Goal: Task Accomplishment & Management: Manage account settings

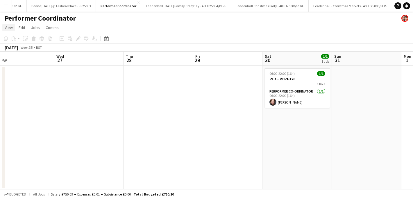
click at [8, 28] on span "View" at bounding box center [9, 27] width 8 height 5
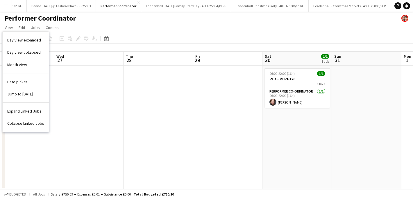
click at [4, 5] on app-icon "Menu" at bounding box center [5, 5] width 5 height 5
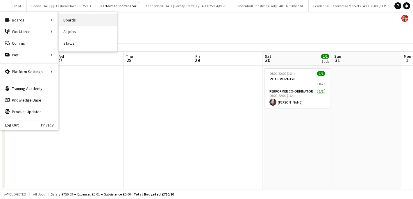
click at [83, 21] on link "Boards" at bounding box center [88, 20] width 58 height 12
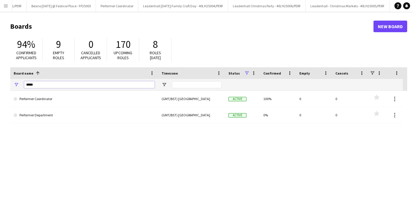
drag, startPoint x: 48, startPoint y: 87, endPoint x: 12, endPoint y: 81, distance: 36.5
click at [12, 81] on div "*****" at bounding box center [84, 85] width 148 height 12
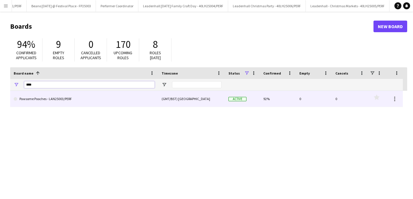
type input "****"
click at [48, 100] on link "Pawsome Pooches - LAN25003/PERF" at bounding box center [84, 99] width 141 height 16
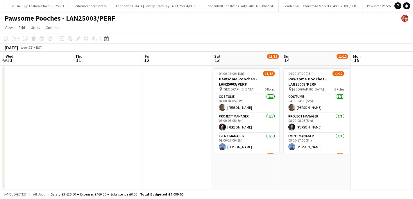
scroll to position [0, 207]
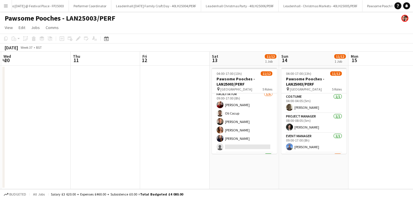
click at [255, 122] on app-card-role "Facilitator 5/6 09:00-17:00 (8h) Ali Taheri Oli Cocup Tobias Frost Amy Harrison…" at bounding box center [244, 122] width 65 height 62
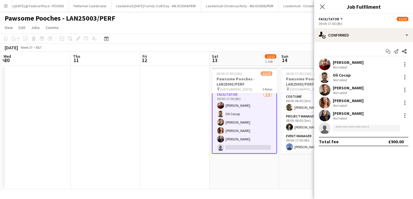
scroll to position [62, 0]
click at [345, 64] on div "Ali Taheri" at bounding box center [347, 62] width 31 height 5
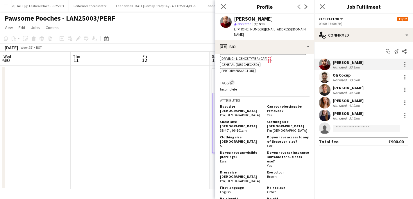
scroll to position [232, 0]
click at [347, 77] on div "Oli Cocup" at bounding box center [346, 75] width 28 height 5
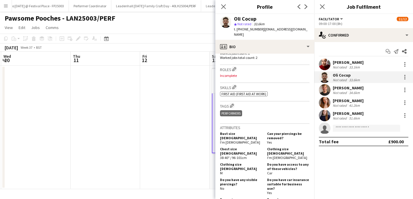
scroll to position [181, 0]
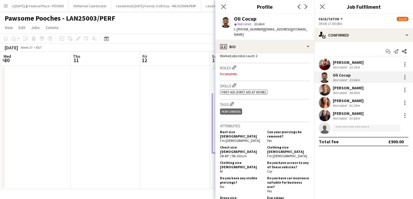
click at [347, 88] on div "Tobias Frost" at bounding box center [347, 87] width 31 height 5
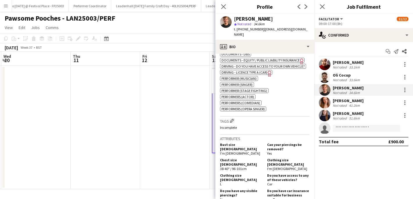
scroll to position [225, 0]
click at [342, 100] on div "Amy Harrison" at bounding box center [347, 100] width 31 height 5
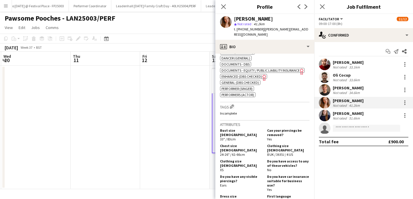
scroll to position [278, 0]
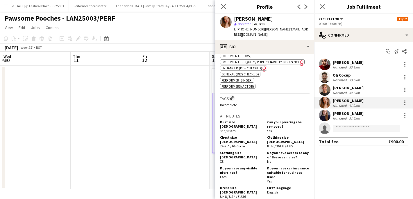
click at [350, 115] on div "Georgie Dixon" at bounding box center [347, 113] width 31 height 5
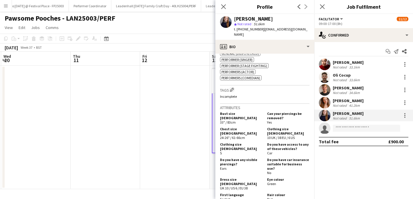
scroll to position [301, 0]
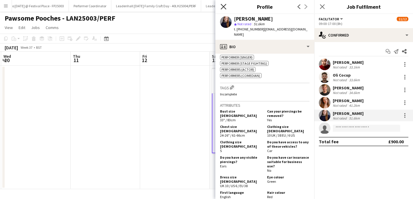
click at [222, 6] on icon at bounding box center [223, 7] width 6 height 6
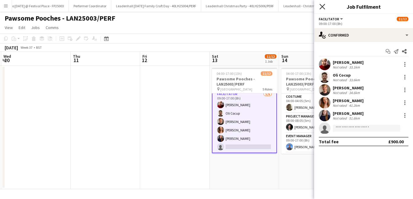
click at [321, 6] on icon at bounding box center [322, 7] width 6 height 6
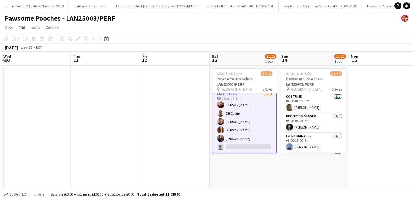
click at [4, 1] on button "Menu" at bounding box center [6, 6] width 12 height 12
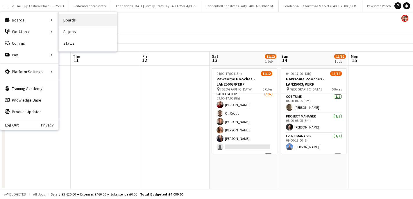
click at [69, 20] on link "Boards" at bounding box center [88, 20] width 58 height 12
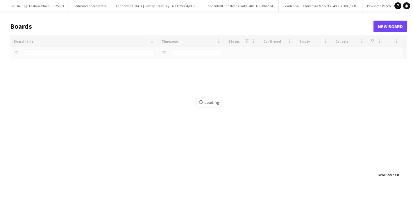
type input "****"
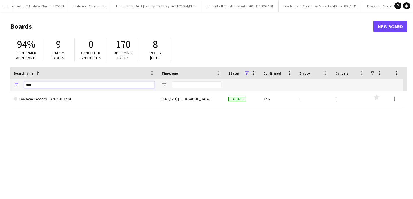
click at [55, 84] on input "****" at bounding box center [89, 84] width 130 height 7
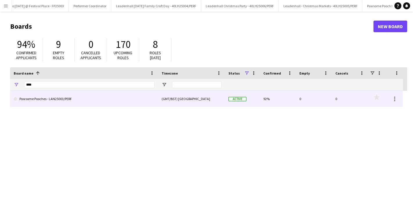
click at [46, 100] on link "Pawsome Pooches - LAN25003/PERF" at bounding box center [84, 99] width 141 height 16
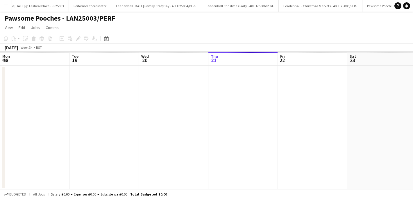
scroll to position [0, 139]
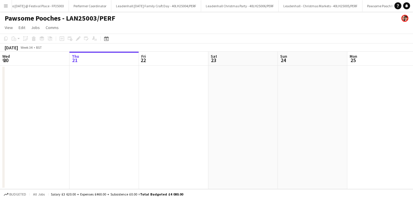
click at [5, 7] on app-icon "Menu" at bounding box center [5, 5] width 5 height 5
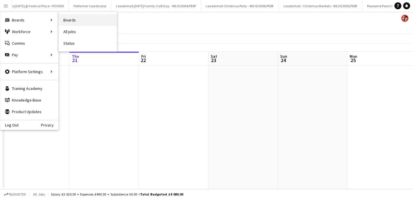
click at [78, 20] on link "Boards" at bounding box center [88, 20] width 58 height 12
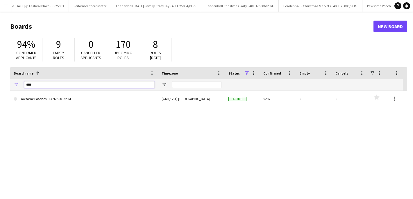
drag, startPoint x: 42, startPoint y: 86, endPoint x: 32, endPoint y: 85, distance: 9.9
click at [32, 85] on input "****" at bounding box center [89, 84] width 130 height 7
click at [6, 4] on app-icon "Menu" at bounding box center [5, 5] width 5 height 5
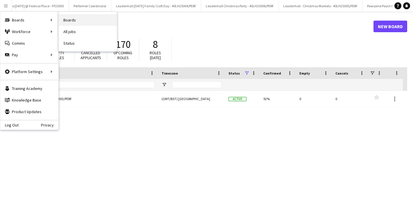
click at [72, 21] on link "Boards" at bounding box center [88, 20] width 58 height 12
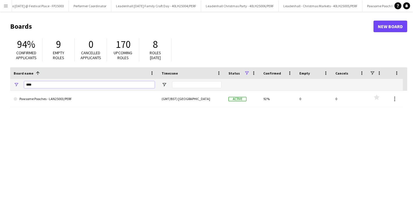
drag, startPoint x: 52, startPoint y: 84, endPoint x: 42, endPoint y: 83, distance: 10.3
click at [43, 83] on input "****" at bounding box center [89, 84] width 130 height 7
drag, startPoint x: 42, startPoint y: 83, endPoint x: 18, endPoint y: 82, distance: 23.8
click at [19, 82] on div "****" at bounding box center [84, 85] width 148 height 12
type input "*****"
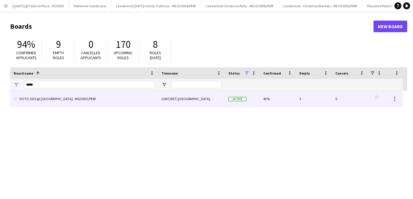
click at [64, 99] on link "DOTD 2025 @ [GEOGRAPHIC_DATA] - MS25001/PERF" at bounding box center [84, 99] width 141 height 16
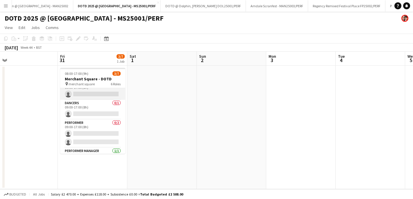
scroll to position [61, 0]
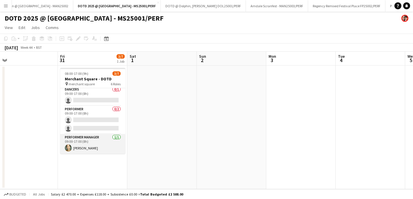
click at [84, 145] on app-card-role "Performer Manager 1/1 09:00-17:00 (8h) Naomi Campbell" at bounding box center [92, 144] width 65 height 20
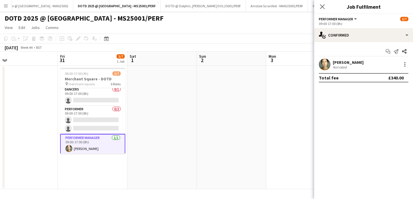
click at [340, 65] on div "Not rated" at bounding box center [339, 67] width 15 height 4
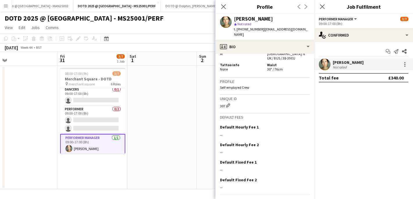
scroll to position [447, 0]
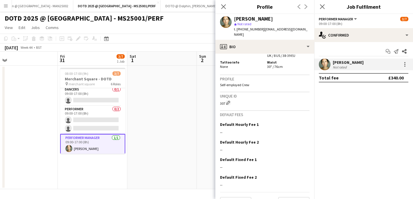
click at [237, 196] on app-crew-profile-bio "chevron-left chevron-right Open photos pop-in Gender Female Birthday 21-08-1979…" at bounding box center [264, 126] width 99 height 145
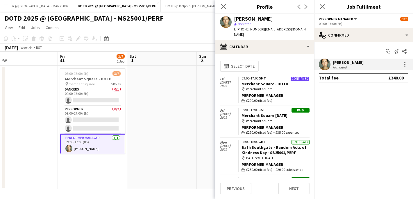
click at [8, 5] on app-icon "Menu" at bounding box center [5, 5] width 5 height 5
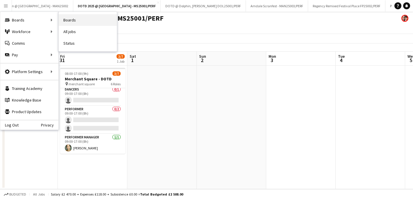
click at [74, 20] on link "Boards" at bounding box center [88, 20] width 58 height 12
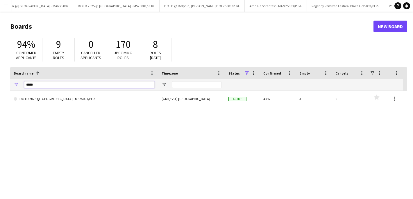
drag, startPoint x: 61, startPoint y: 81, endPoint x: 13, endPoint y: 81, distance: 47.9
click at [15, 81] on div "*****" at bounding box center [84, 85] width 148 height 12
drag, startPoint x: 39, startPoint y: 83, endPoint x: 12, endPoint y: 83, distance: 27.6
click at [12, 83] on div "*****" at bounding box center [84, 85] width 148 height 12
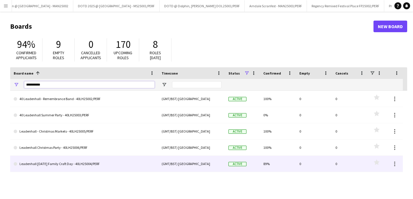
type input "**********"
click at [64, 170] on link "Leadenhall [DATE] Family Craft Day - 40LH25004/PERF" at bounding box center [84, 164] width 141 height 16
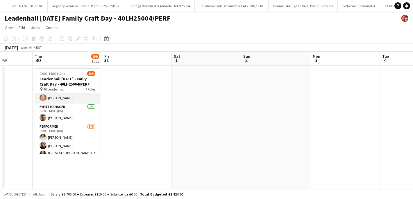
scroll to position [62, 0]
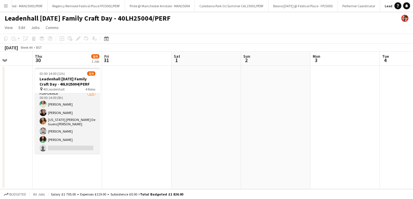
click at [73, 147] on app-card-role "Performer 5/6 06:00-14:00 (8h) Giuseppe Maisto Andrew Dillon Montana Rose Aguel…" at bounding box center [67, 122] width 65 height 64
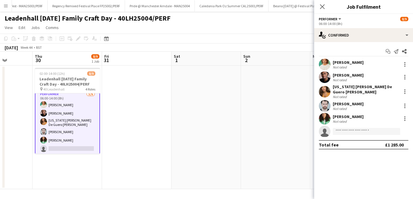
scroll to position [63, 0]
click at [354, 132] on input at bounding box center [365, 131] width 67 height 7
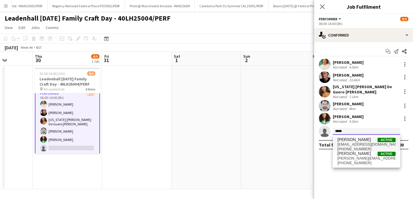
type input "*****"
click at [361, 141] on span "Naomi Campbell" at bounding box center [353, 139] width 33 height 5
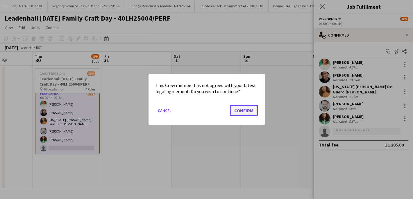
click at [246, 110] on button "Confirm" at bounding box center [244, 111] width 28 height 12
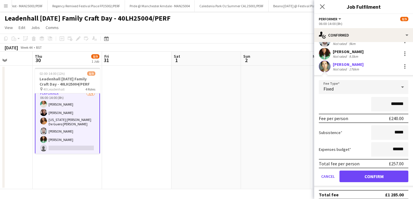
scroll to position [70, 0]
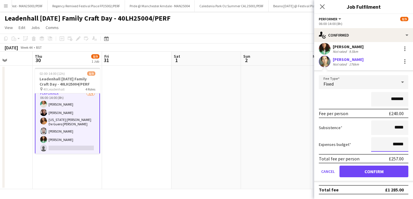
click at [397, 144] on input "******" at bounding box center [389, 144] width 37 height 15
type input "**"
type input "***"
click at [326, 176] on button "Cancel" at bounding box center [327, 172] width 18 height 12
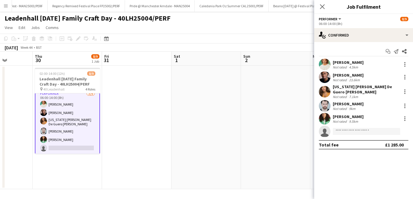
click at [344, 135] on app-invite-slot "single-neutral-actions" at bounding box center [363, 132] width 99 height 12
click at [344, 130] on input at bounding box center [365, 131] width 67 height 7
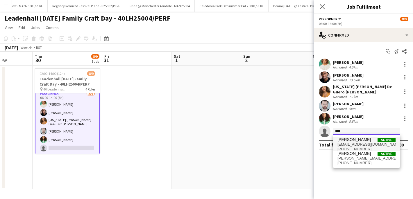
type input "****"
click at [352, 147] on span "+447870463121" at bounding box center [366, 149] width 58 height 5
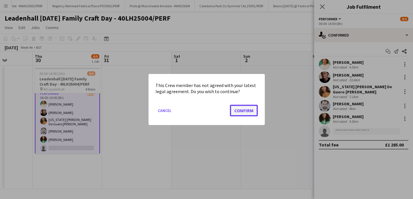
click at [247, 109] on button "Confirm" at bounding box center [244, 111] width 28 height 12
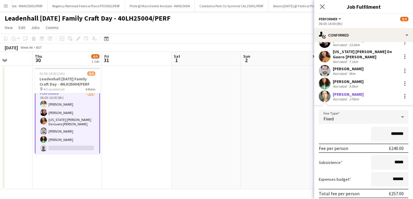
scroll to position [47, 0]
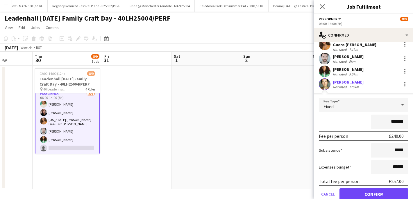
click at [396, 167] on input "******" at bounding box center [389, 167] width 37 height 15
type input "**"
type input "***"
click at [378, 194] on button "Confirm" at bounding box center [373, 194] width 69 height 12
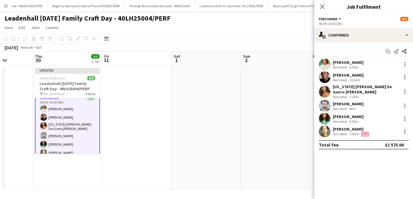
click at [277, 34] on app-toolbar "Copy Paste Paste Command V Paste with crew Command Shift V Paste linked Job Del…" at bounding box center [206, 39] width 413 height 10
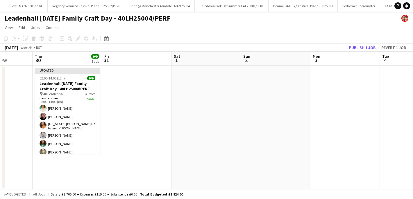
scroll to position [62, 0]
click at [358, 48] on button "Publish 1 job" at bounding box center [361, 48] width 31 height 8
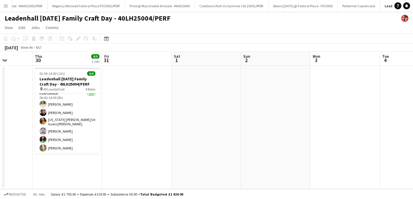
scroll to position [0, 0]
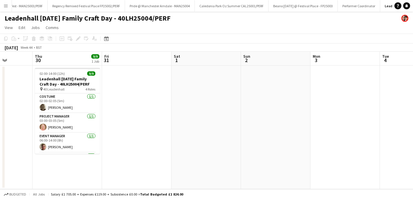
click at [5, 4] on app-icon "Menu" at bounding box center [5, 5] width 5 height 5
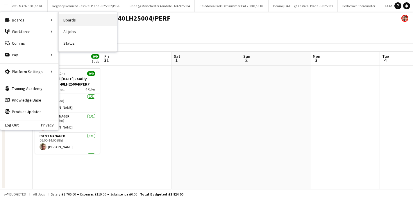
click at [88, 21] on link "Boards" at bounding box center [88, 20] width 58 height 12
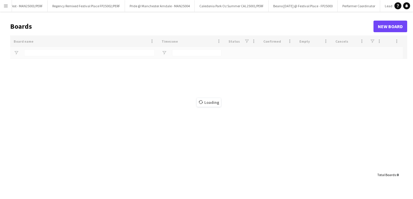
type input "*******"
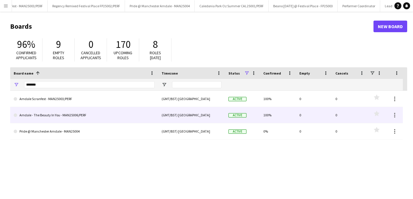
click at [74, 116] on link "Arndale - The Beauty In You - MAN25006/PERF" at bounding box center [84, 115] width 141 height 16
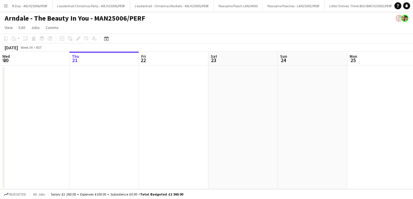
scroll to position [0, 1755]
click at [4, 7] on app-icon "Menu" at bounding box center [5, 5] width 5 height 5
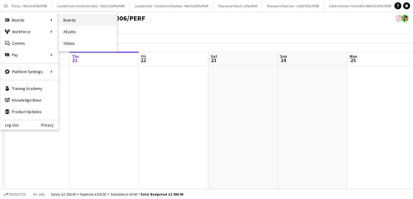
click at [80, 20] on link "Boards" at bounding box center [88, 20] width 58 height 12
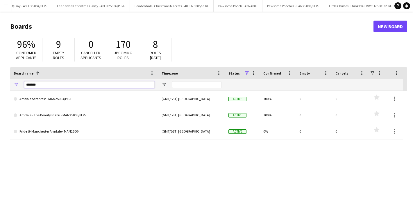
drag, startPoint x: 40, startPoint y: 83, endPoint x: 17, endPoint y: 83, distance: 22.6
click at [17, 83] on div "*******" at bounding box center [84, 85] width 148 height 12
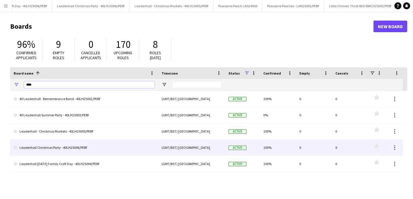
type input "****"
click at [49, 150] on link "Leadenhall Christmas Party - 40LH25006/PERF" at bounding box center [84, 148] width 141 height 16
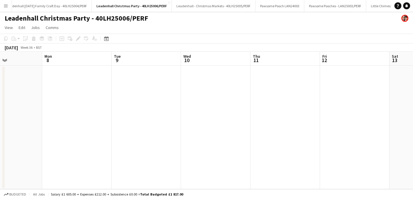
scroll to position [0, 200]
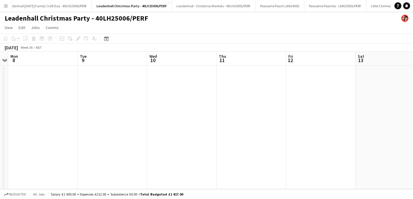
click at [137, 114] on app-date-cell at bounding box center [112, 128] width 69 height 124
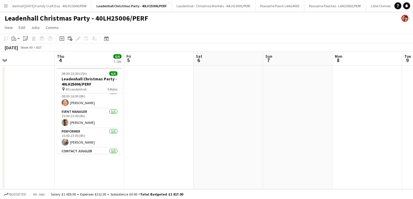
scroll to position [58, 0]
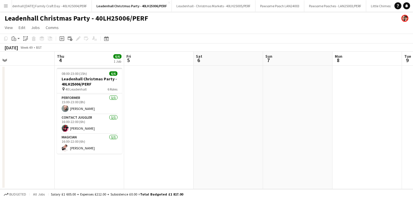
click at [4, 6] on app-icon "Menu" at bounding box center [5, 5] width 5 height 5
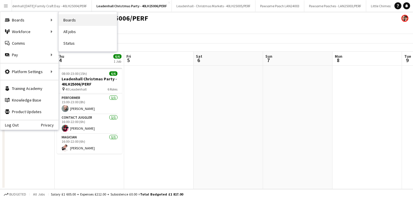
click at [71, 20] on link "Boards" at bounding box center [88, 20] width 58 height 12
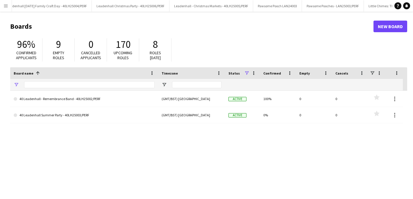
type input "****"
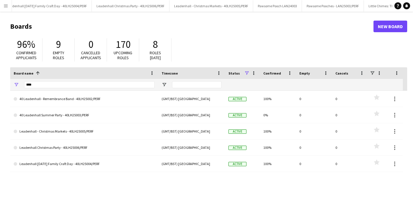
click at [7, 4] on app-icon "Menu" at bounding box center [5, 5] width 5 height 5
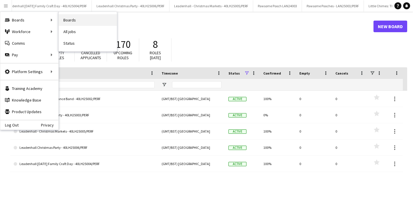
click at [70, 20] on link "Boards" at bounding box center [88, 20] width 58 height 12
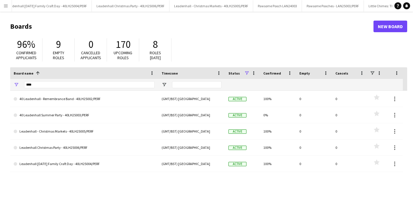
click at [7, 7] on app-icon "Menu" at bounding box center [5, 5] width 5 height 5
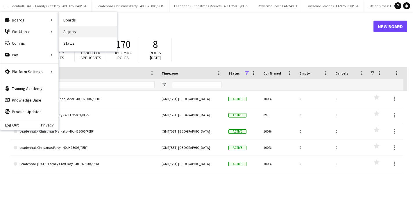
click at [75, 35] on link "All jobs" at bounding box center [88, 32] width 58 height 12
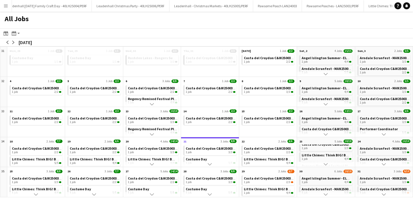
scroll to position [37, 0]
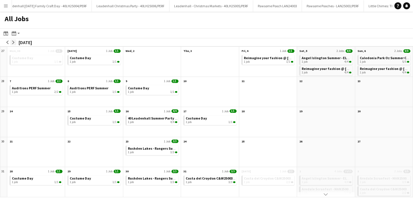
click at [14, 42] on app-icon "arrow-right" at bounding box center [13, 42] width 3 height 3
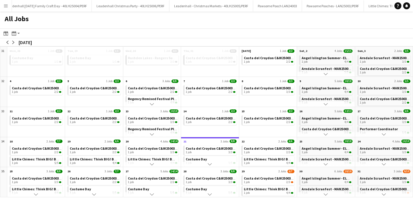
click at [325, 165] on app-icon "Scroll down" at bounding box center [325, 164] width 4 height 4
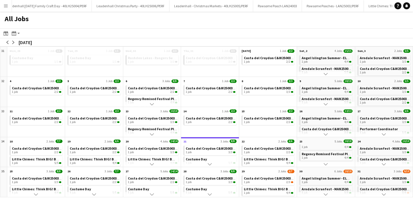
click at [384, 165] on app-icon "Scroll down" at bounding box center [383, 164] width 4 height 4
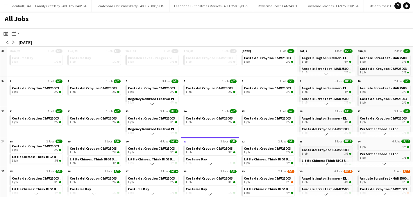
scroll to position [10, 0]
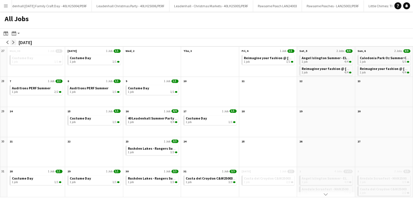
click at [15, 41] on button "arrow-right" at bounding box center [13, 42] width 6 height 6
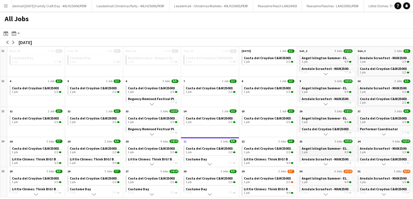
click at [317, 148] on span "Angel Islington Summer - ELA25002, ELA25003, ELA25004/PERF" at bounding box center [349, 148] width 97 height 4
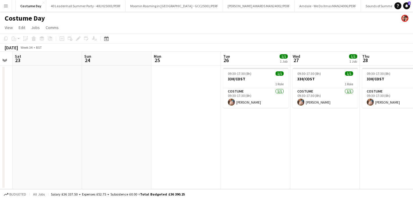
click at [8, 3] on app-icon "Menu" at bounding box center [5, 5] width 5 height 5
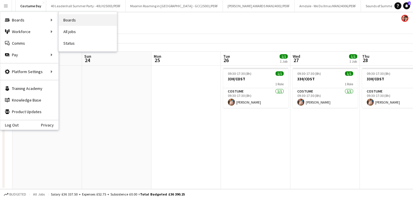
click at [80, 21] on link "Boards" at bounding box center [88, 20] width 58 height 12
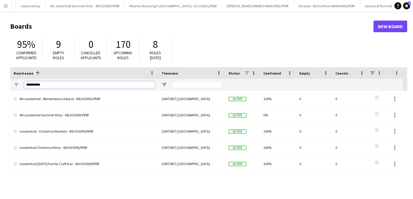
drag, startPoint x: 55, startPoint y: 84, endPoint x: 21, endPoint y: 82, distance: 33.5
click at [21, 82] on div "**********" at bounding box center [84, 85] width 148 height 12
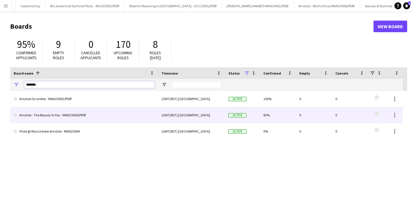
type input "*******"
click at [61, 116] on link "Arndale - The Beauty In You - MAN25006/PERF" at bounding box center [84, 115] width 141 height 16
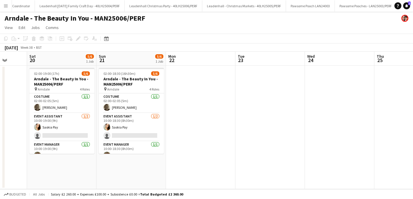
scroll to position [0, 158]
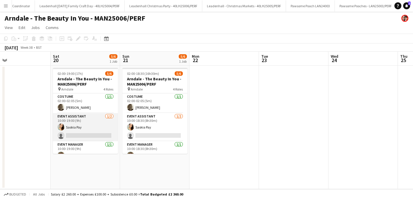
click at [93, 129] on app-card-role "Event Assistant 1/2 10:00-19:00 (9h) Saskia Pay single-neutral-actions" at bounding box center [85, 127] width 65 height 28
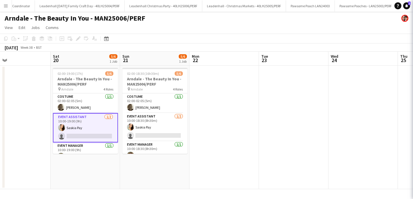
click at [93, 130] on app-card-role "Event Assistant 1/2 10:00-19:00 (9h) Saskia Pay single-neutral-actions" at bounding box center [85, 127] width 65 height 29
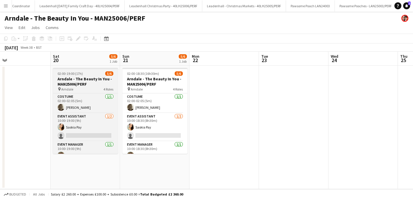
click at [89, 80] on h3 "Arndale - The Beauty In You - MAN25006/PERF" at bounding box center [85, 81] width 65 height 10
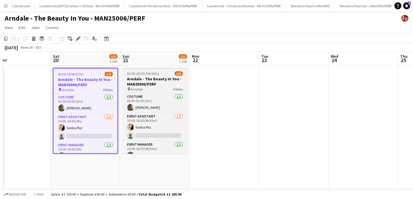
click at [143, 80] on h3 "Arndale - The Beauty In You - MAN25006/PERF" at bounding box center [154, 81] width 65 height 10
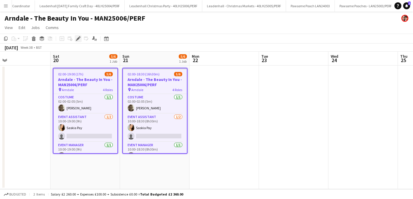
click at [79, 37] on icon "Edit" at bounding box center [78, 38] width 5 height 5
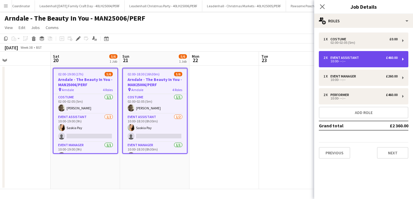
click at [363, 60] on div "10:00- --:--" at bounding box center [360, 61] width 74 height 3
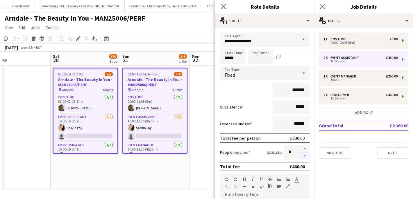
click at [304, 156] on button "button" at bounding box center [304, 156] width 9 height 7
type input "*"
click at [198, 173] on app-date-cell at bounding box center [223, 128] width 69 height 124
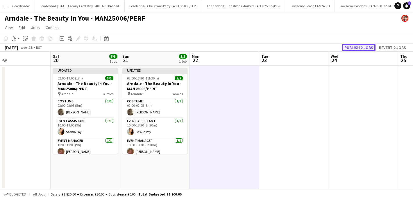
click at [361, 46] on button "Publish 2 jobs" at bounding box center [358, 48] width 33 height 8
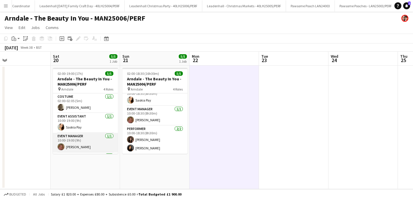
scroll to position [27, 0]
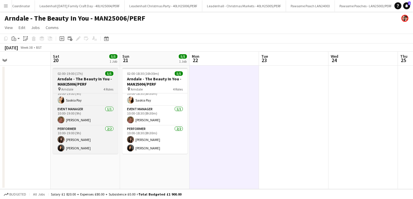
click at [87, 81] on h3 "Arndale - The Beauty In You - MAN25006/PERF" at bounding box center [85, 81] width 65 height 10
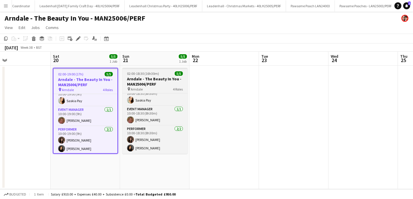
click at [160, 83] on h3 "Arndale - The Beauty In You - MAN25006/PERF" at bounding box center [154, 81] width 65 height 10
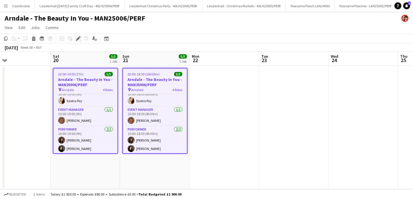
click at [79, 38] on icon "Edit" at bounding box center [78, 38] width 5 height 5
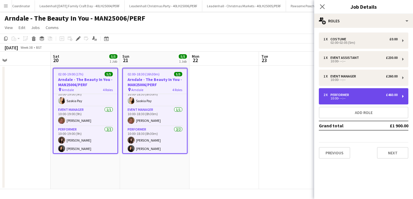
click at [357, 98] on div "10:00- --:--" at bounding box center [360, 98] width 74 height 3
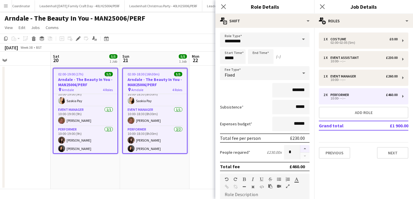
click at [305, 147] on button "button" at bounding box center [304, 149] width 9 height 8
type input "*"
click at [208, 163] on app-date-cell at bounding box center [223, 128] width 69 height 124
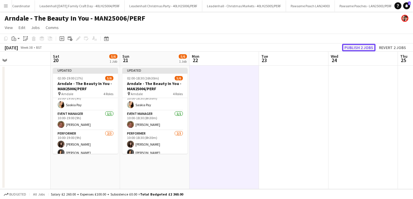
click at [355, 48] on button "Publish 2 jobs" at bounding box center [358, 48] width 33 height 8
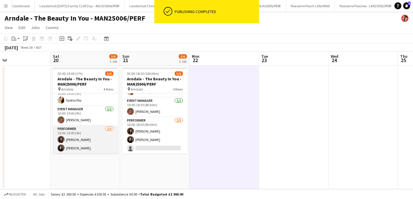
scroll to position [35, 0]
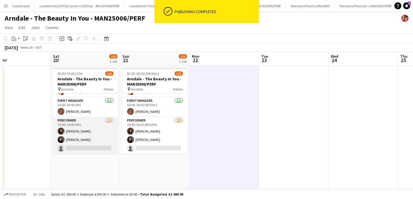
click at [81, 140] on app-card-role "Performer 2/3 10:00-19:00 (9h) Angela Heenan Lydia Williams single-neutral-acti…" at bounding box center [85, 135] width 65 height 37
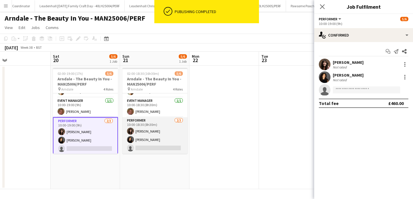
click at [166, 138] on app-card-role "Performer 2/3 10:00-18:30 (8h30m) Angela Heenan Lydia Williams single-neutral-a…" at bounding box center [154, 135] width 65 height 37
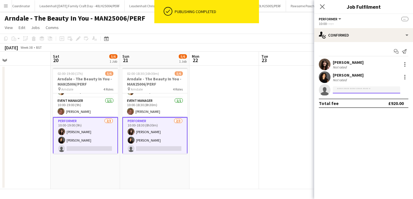
click at [352, 88] on input at bounding box center [365, 90] width 67 height 7
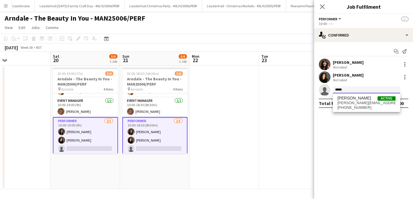
type input "*****"
click at [361, 104] on span "alexipapadopoulos@outlook.com" at bounding box center [366, 103] width 58 height 5
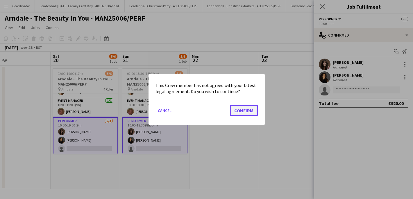
click at [243, 112] on button "Confirm" at bounding box center [244, 111] width 28 height 12
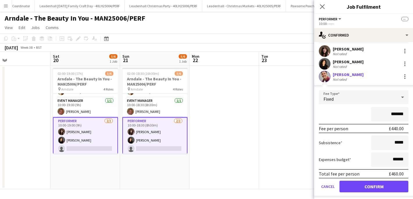
scroll to position [28, 0]
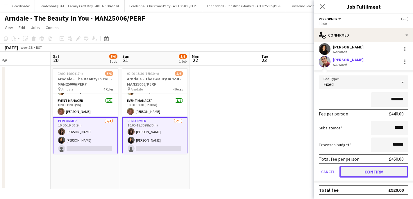
click at [360, 172] on button "Confirm" at bounding box center [373, 172] width 69 height 12
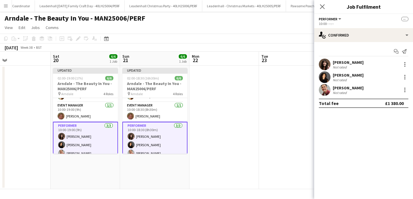
click at [276, 115] on app-date-cell at bounding box center [293, 128] width 69 height 124
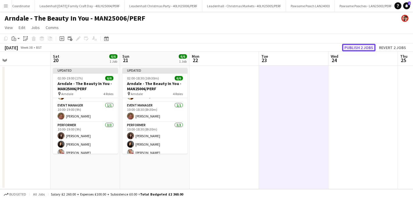
click at [358, 48] on button "Publish 2 jobs" at bounding box center [358, 48] width 33 height 8
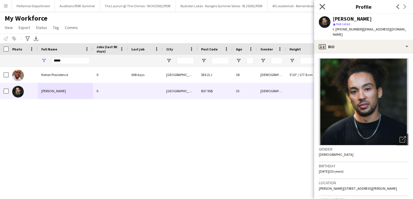
click at [322, 8] on icon "Close pop-in" at bounding box center [322, 7] width 6 height 6
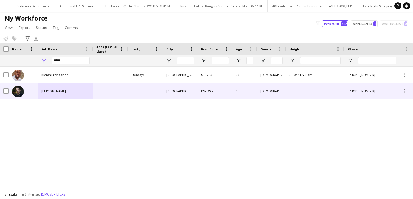
click at [46, 94] on div "Kieron Edwards" at bounding box center [65, 91] width 55 height 16
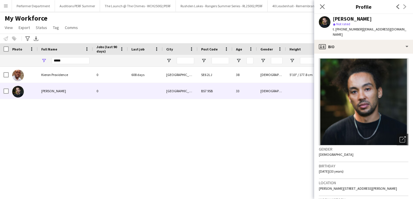
click at [89, 136] on div "Kieron Providence 0 608 days London SE6 2LJ 38 Male 5'10" / 177.8 cm +440784509…" at bounding box center [197, 128] width 395 height 122
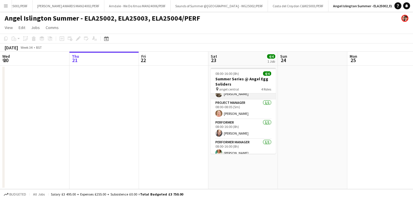
scroll to position [19, 0]
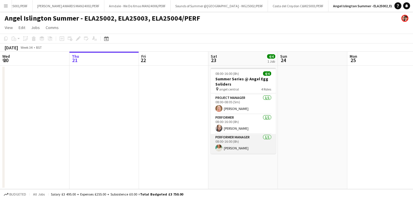
click at [237, 144] on app-card-role "Performer Manager [DATE] 08:00-16:00 (8h) [PERSON_NAME]" at bounding box center [242, 144] width 65 height 20
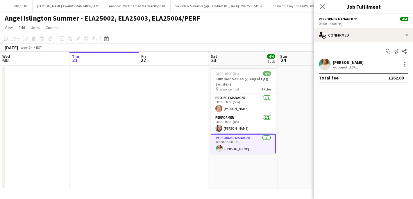
click at [350, 62] on div "[PERSON_NAME]" at bounding box center [347, 62] width 31 height 5
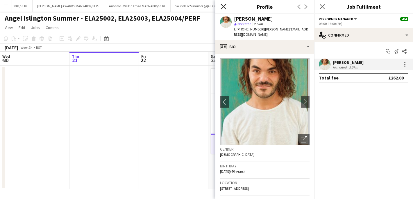
click at [224, 6] on icon at bounding box center [223, 7] width 6 height 6
